Goal: Entertainment & Leisure: Consume media (video, audio)

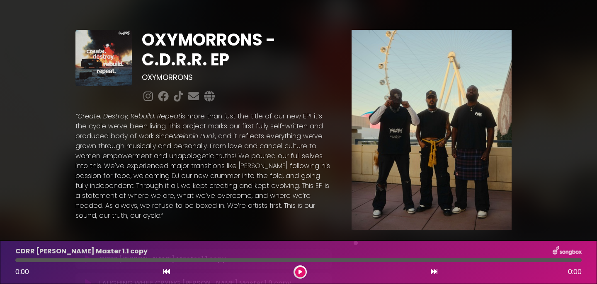
scroll to position [73, 0]
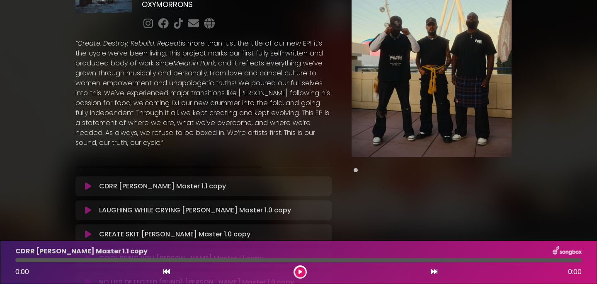
click at [303, 274] on button at bounding box center [300, 272] width 10 height 10
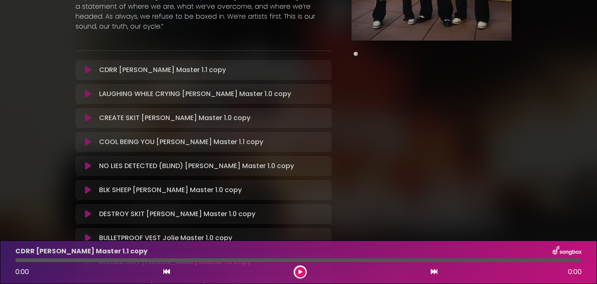
scroll to position [194, 0]
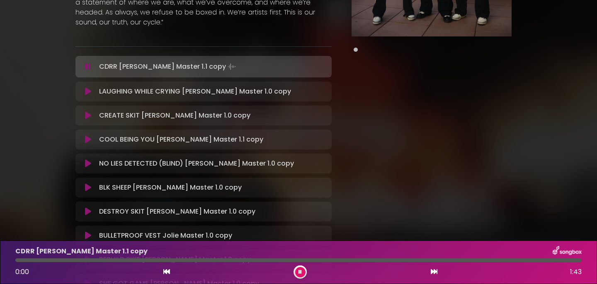
click at [298, 269] on button at bounding box center [300, 272] width 10 height 10
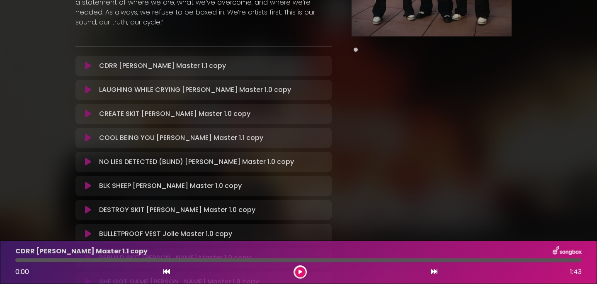
click at [299, 269] on button at bounding box center [300, 272] width 10 height 10
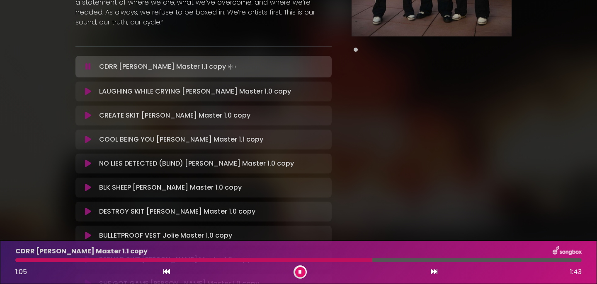
click at [435, 275] on icon at bounding box center [434, 272] width 7 height 7
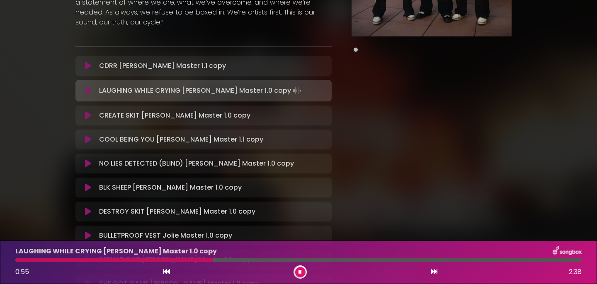
click at [435, 272] on icon at bounding box center [434, 272] width 7 height 7
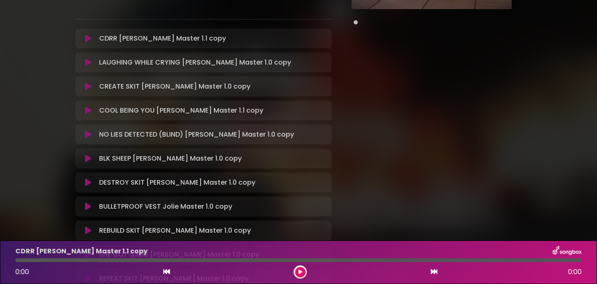
scroll to position [213, 0]
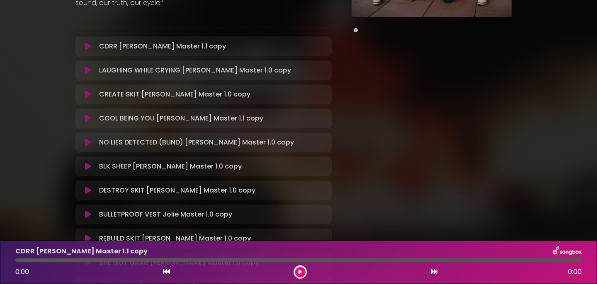
click at [88, 144] on icon at bounding box center [88, 142] width 6 height 8
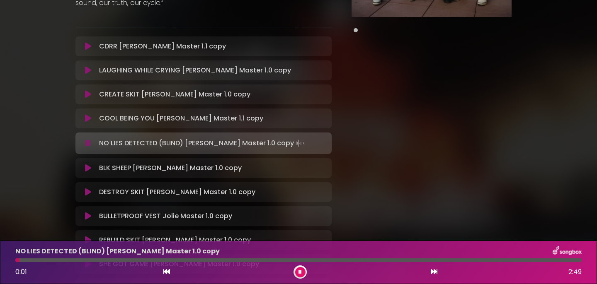
click at [85, 115] on icon at bounding box center [88, 118] width 6 height 8
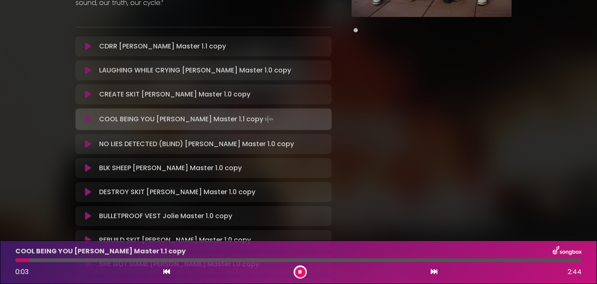
click at [85, 95] on icon at bounding box center [88, 94] width 6 height 8
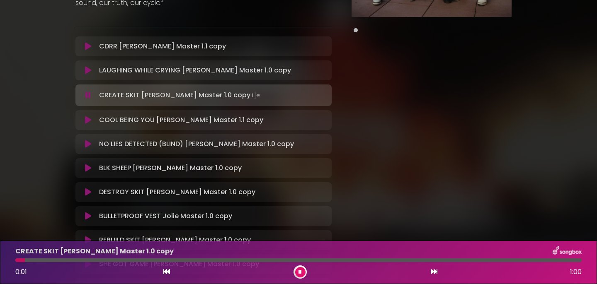
click at [410, 263] on div "CREATE SKIT Jolie Master 1.0 copy 0:01 1:00" at bounding box center [298, 262] width 576 height 33
click at [402, 260] on div at bounding box center [298, 261] width 566 height 4
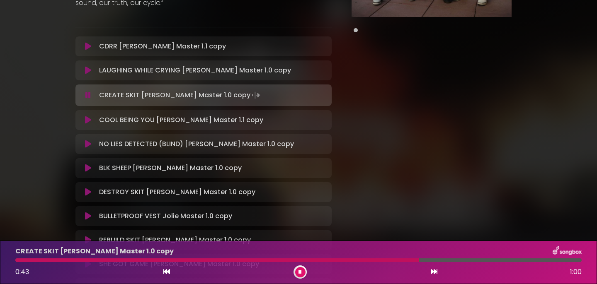
click at [92, 121] on button at bounding box center [87, 120] width 15 height 8
